Goal: Navigation & Orientation: Find specific page/section

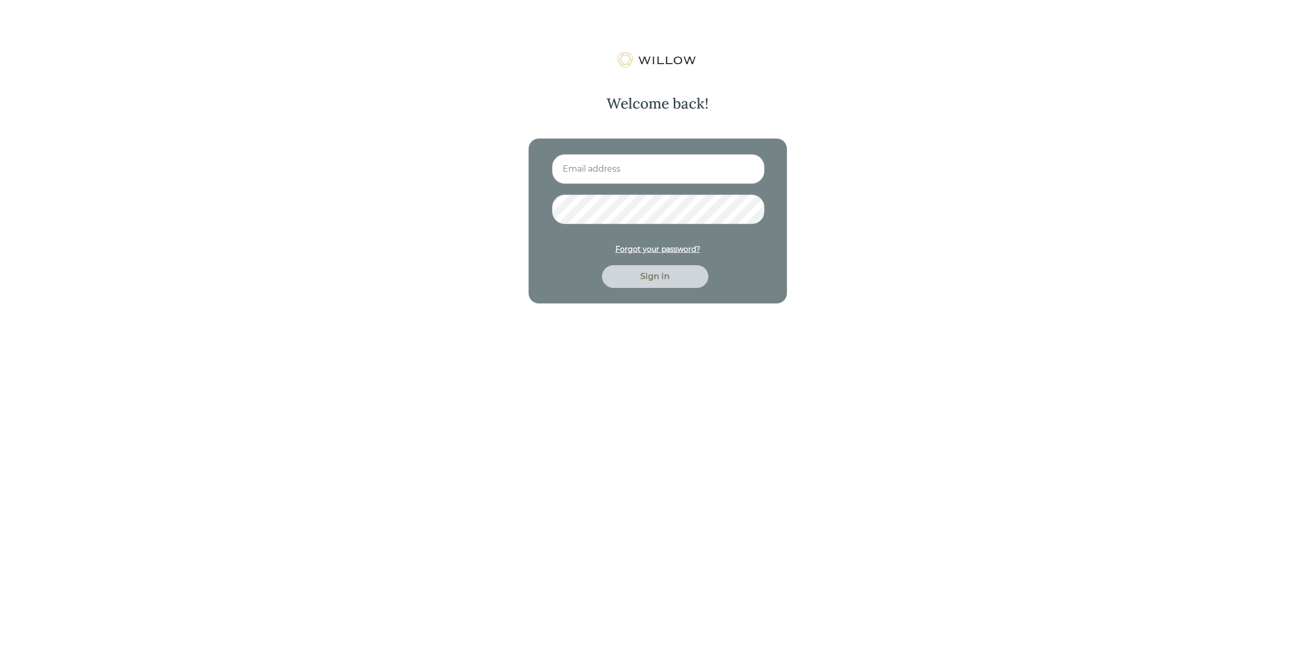
type input "[EMAIL_ADDRESS][DOMAIN_NAME]"
click at [661, 279] on div "Sign in" at bounding box center [655, 276] width 83 height 12
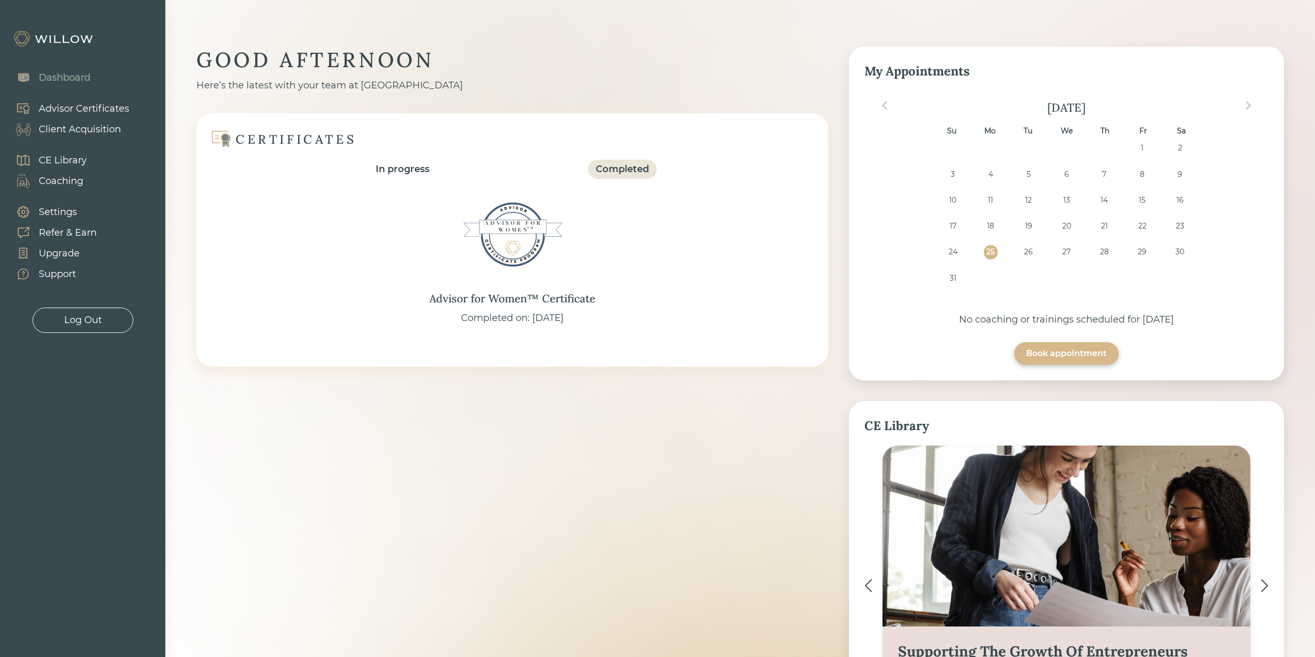
click at [88, 129] on div "Client Acquisition" at bounding box center [80, 129] width 82 height 14
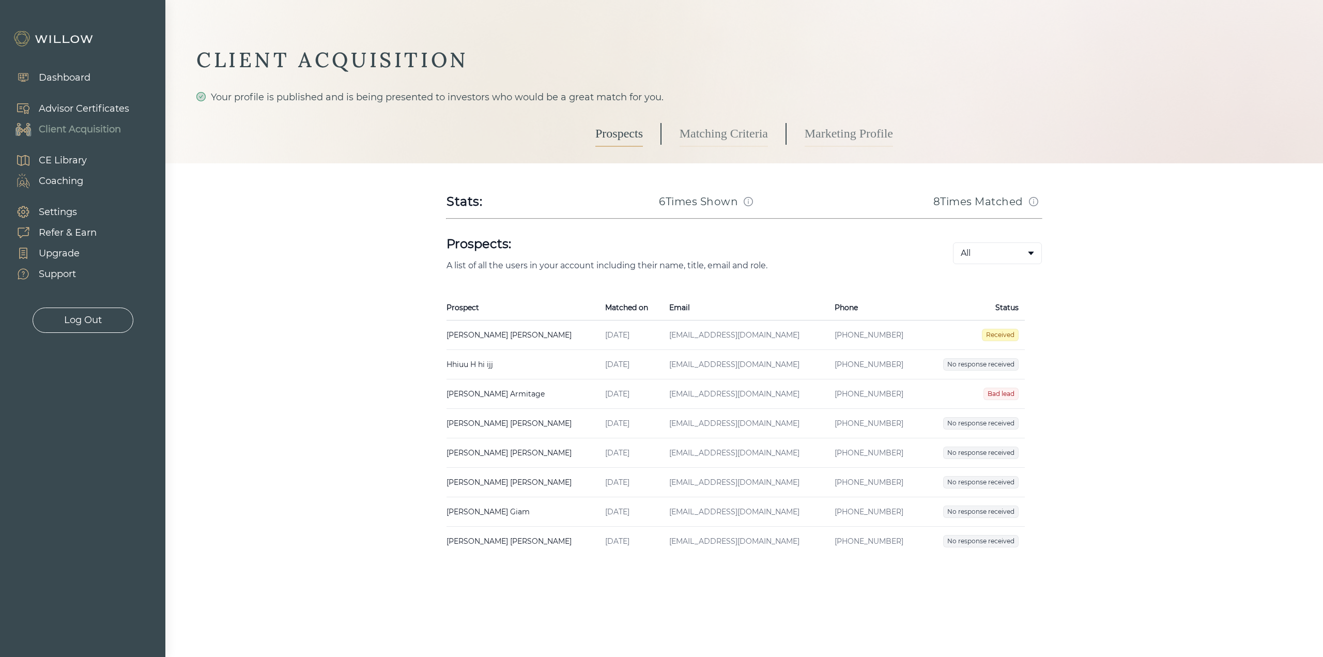
click at [83, 320] on div "Log Out" at bounding box center [83, 320] width 38 height 14
